Goal: Information Seeking & Learning: Learn about a topic

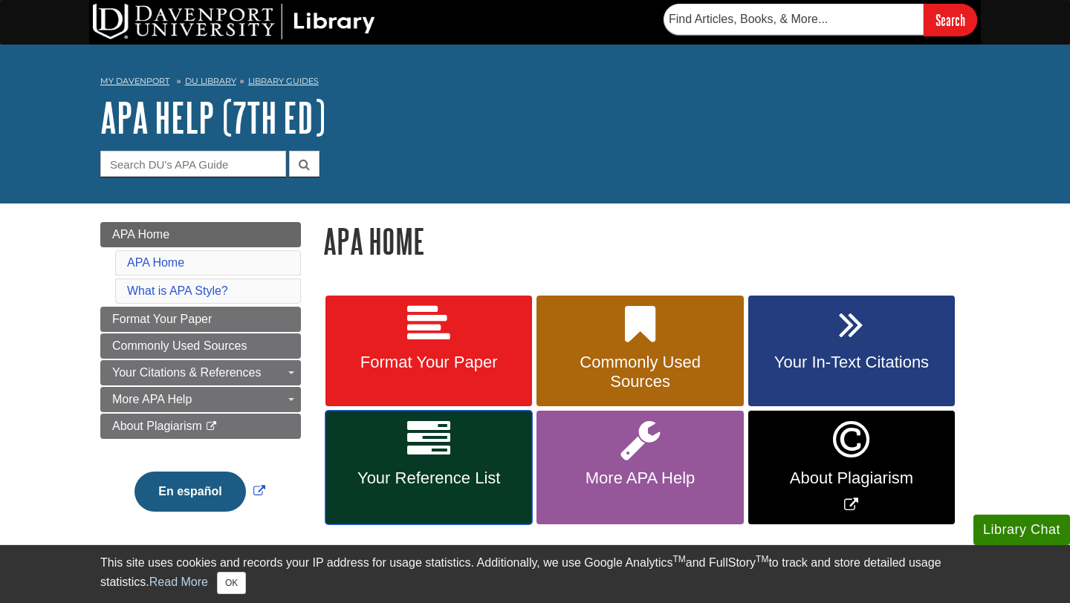
click at [441, 462] on link "Your Reference List" at bounding box center [428, 468] width 207 height 114
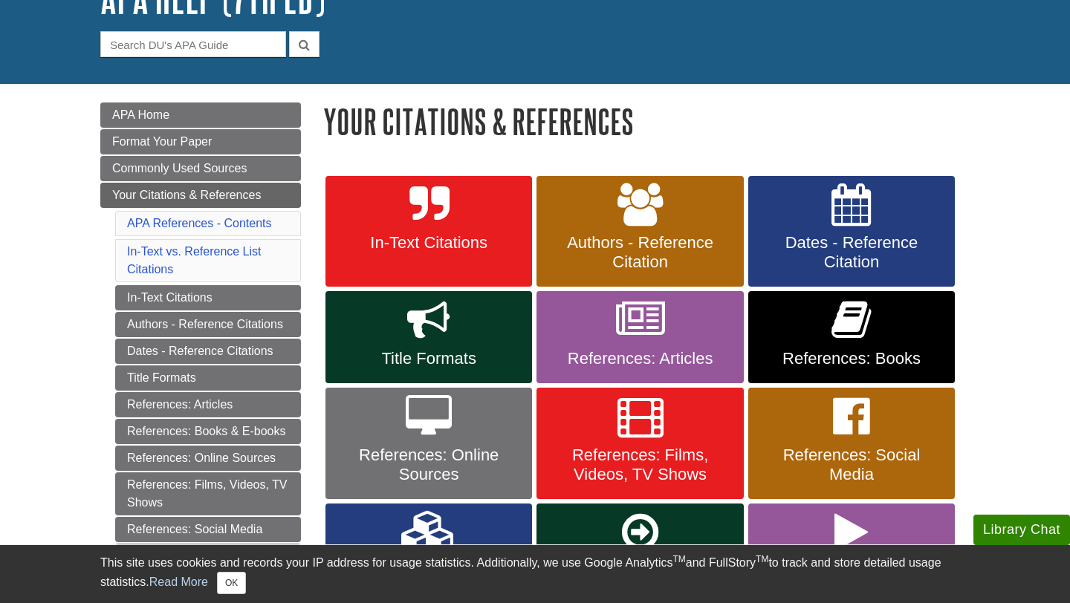
scroll to position [123, 0]
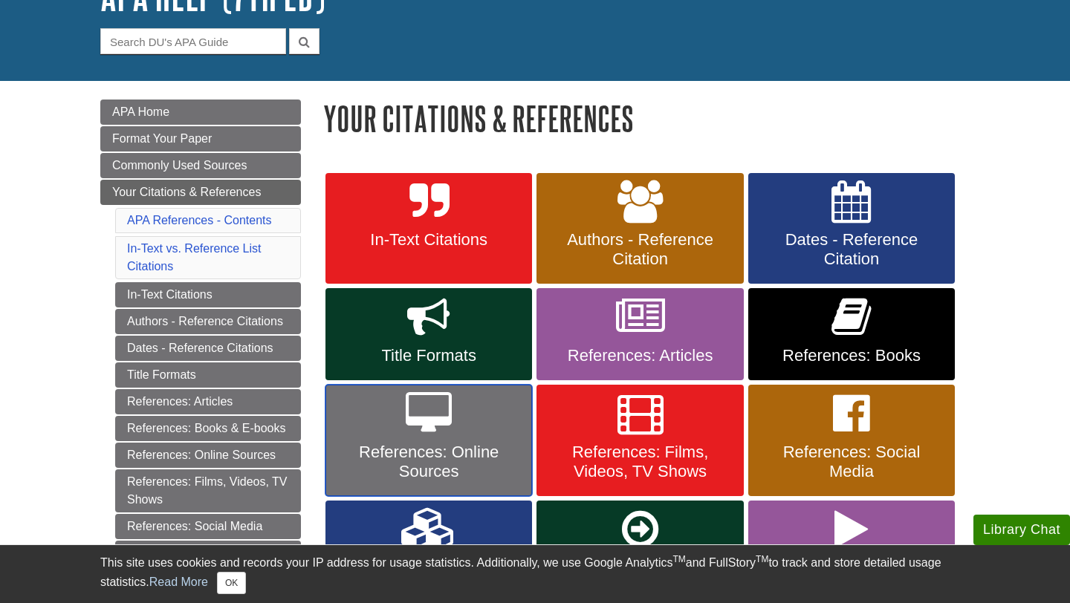
click at [444, 433] on icon at bounding box center [429, 413] width 46 height 43
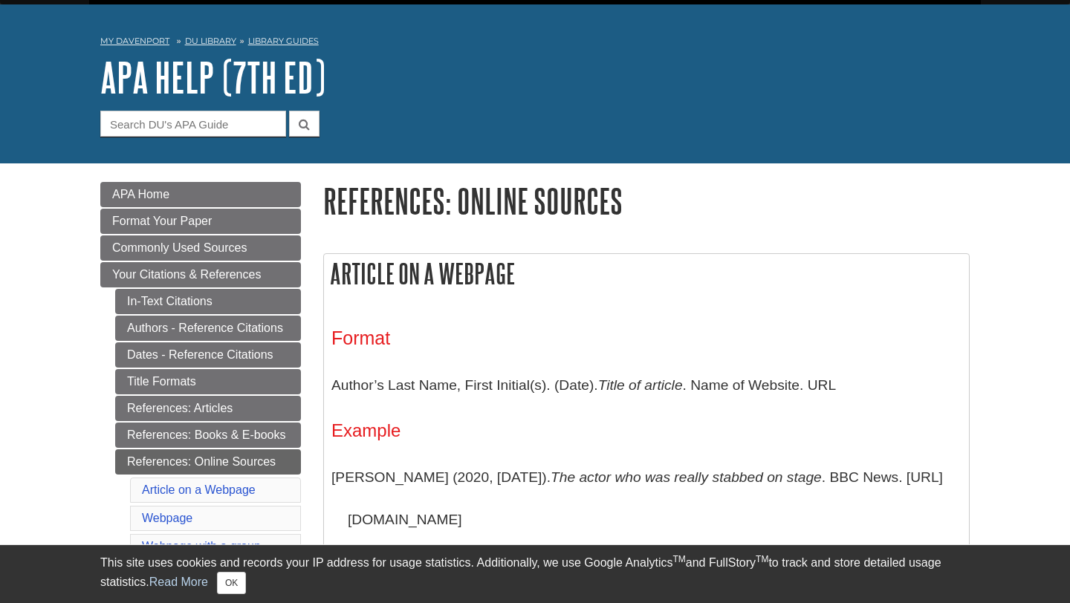
scroll to position [47, 0]
